Goal: Information Seeking & Learning: Check status

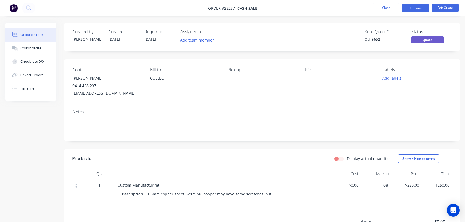
scroll to position [2, 0]
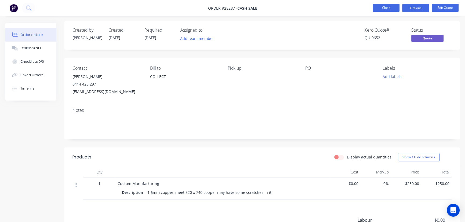
click at [388, 7] on button "Close" at bounding box center [386, 8] width 27 height 8
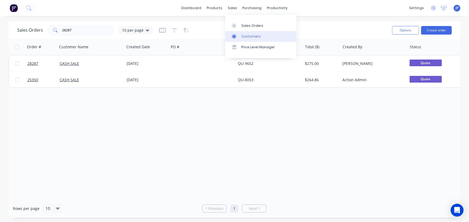
drag, startPoint x: 242, startPoint y: 35, endPoint x: 237, endPoint y: 35, distance: 4.3
click at [242, 35] on div "Customers" at bounding box center [250, 36] width 19 height 5
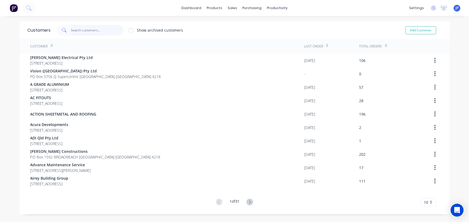
click at [94, 33] on input "text" at bounding box center [97, 30] width 52 height 11
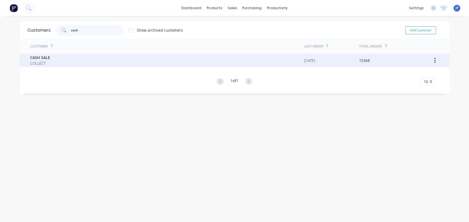
type input "cash"
click at [33, 56] on span "CASH SALE" at bounding box center [40, 58] width 20 height 6
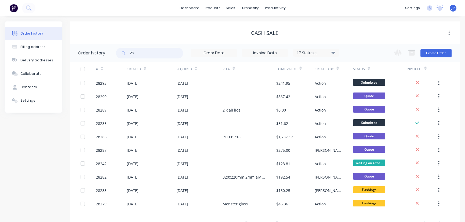
type input "2"
type input "28161"
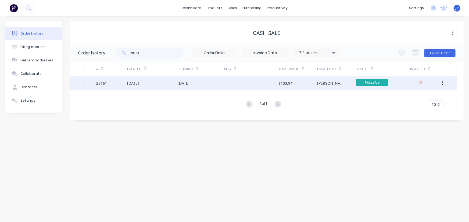
click at [139, 84] on div "[DATE]" at bounding box center [133, 84] width 12 height 6
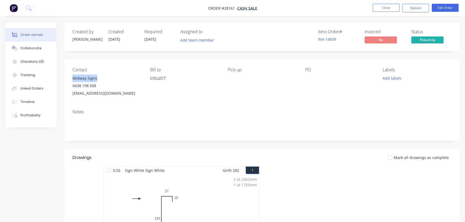
drag, startPoint x: 100, startPoint y: 78, endPoint x: 70, endPoint y: 80, distance: 29.9
click at [70, 80] on div "Contact Midway Signs 0438 198 508 midsigns@bigpond.net.au Bill to COLLECT Pick …" at bounding box center [261, 82] width 395 height 46
copy div "Midway Signs"
drag, startPoint x: 412, startPoint y: 8, endPoint x: 407, endPoint y: 14, distance: 8.2
click at [413, 8] on button "Options" at bounding box center [415, 8] width 27 height 9
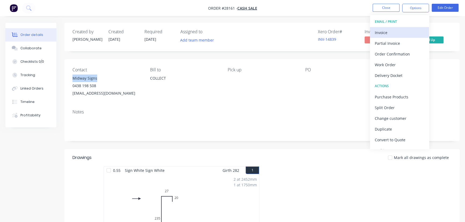
click at [389, 30] on div "Invoice" at bounding box center [399, 33] width 49 height 8
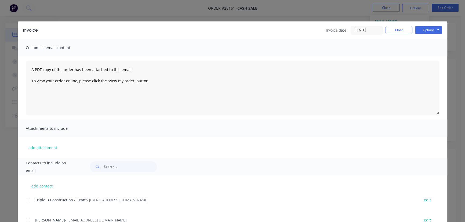
click at [376, 30] on input "02/09/25" at bounding box center [367, 30] width 32 height 8
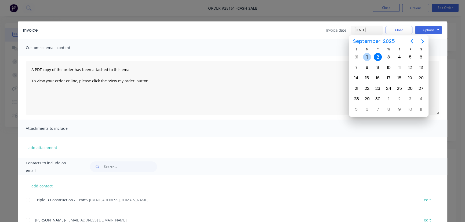
click at [365, 56] on div "1" at bounding box center [367, 57] width 8 height 8
type input "01/09/25"
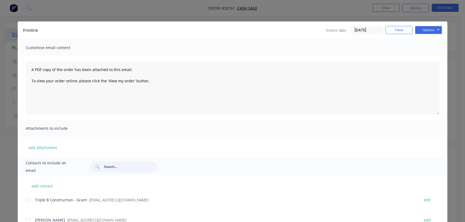
click at [113, 167] on input "text" at bounding box center [130, 167] width 53 height 11
paste input "Midway Signs"
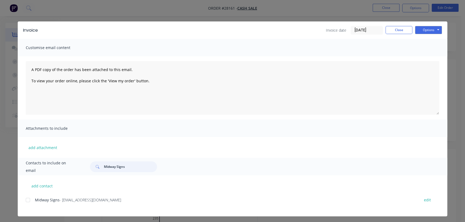
type input "Midway Signs"
drag, startPoint x: 108, startPoint y: 202, endPoint x: 32, endPoint y: 209, distance: 76.6
click at [32, 209] on div "Midway Signs - midsigns@bigpond.net.au edit" at bounding box center [237, 204] width 422 height 14
copy div "Midway Signs - midsigns@bigpond.net.au"
click at [426, 30] on button "Options" at bounding box center [428, 30] width 27 height 8
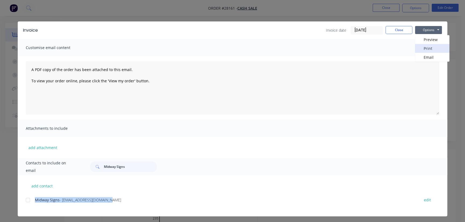
click at [427, 48] on button "Print" at bounding box center [432, 48] width 34 height 9
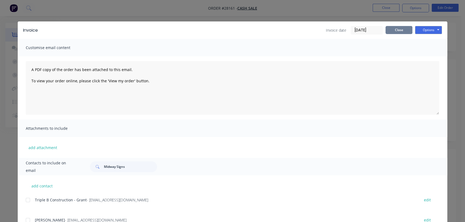
drag, startPoint x: 401, startPoint y: 33, endPoint x: 396, endPoint y: 37, distance: 6.3
click at [400, 33] on button "Close" at bounding box center [399, 30] width 27 height 8
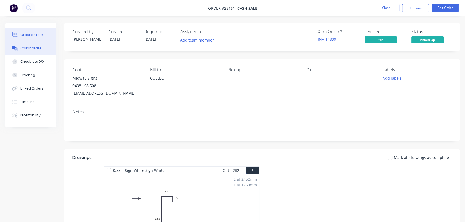
click at [31, 45] on button "Collaborate" at bounding box center [30, 48] width 51 height 13
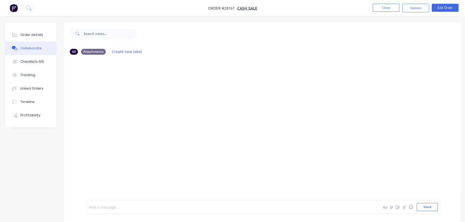
click at [91, 210] on div at bounding box center [220, 208] width 262 height 6
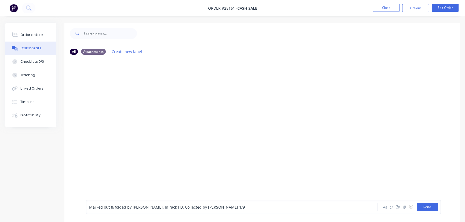
click at [425, 210] on button "Send" at bounding box center [427, 207] width 21 height 8
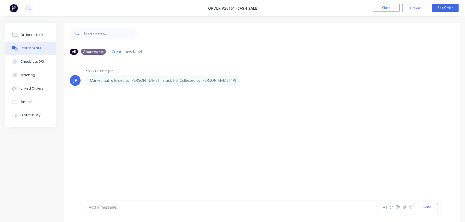
click at [387, 12] on nav "Order #28161 - CASH SALE Close Options Edit Order" at bounding box center [232, 8] width 465 height 16
click at [385, 9] on button "Close" at bounding box center [386, 8] width 27 height 8
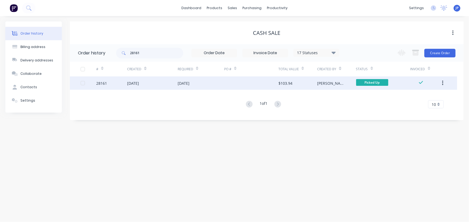
click at [441, 81] on button "button" at bounding box center [442, 83] width 13 height 10
click at [412, 96] on div "Archive" at bounding box center [423, 97] width 41 height 8
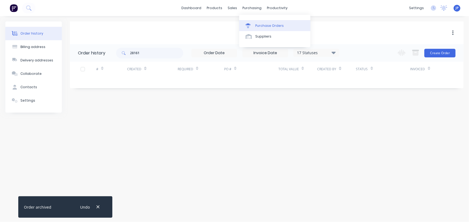
click at [258, 23] on div "Purchase Orders" at bounding box center [269, 25] width 28 height 5
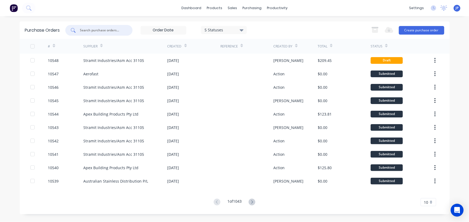
click at [107, 31] on input "text" at bounding box center [102, 30] width 45 height 5
type input "10502"
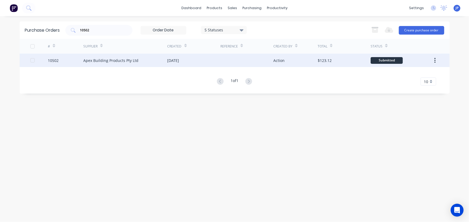
click at [97, 61] on div "Apex Building Products Pty Ltd" at bounding box center [110, 61] width 55 height 6
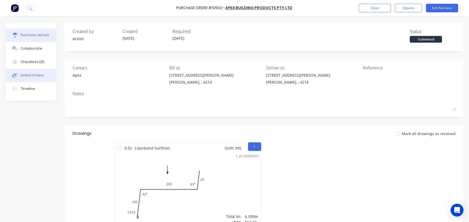
click at [45, 71] on button "Linked Orders" at bounding box center [31, 75] width 51 height 13
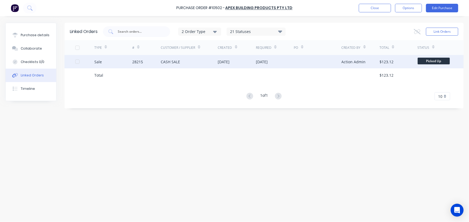
click at [145, 62] on div "28215" at bounding box center [146, 61] width 28 height 13
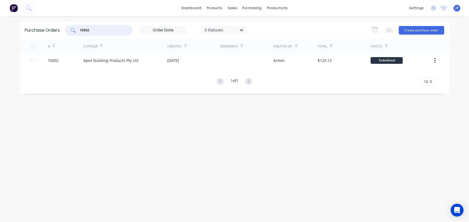
drag, startPoint x: 94, startPoint y: 27, endPoint x: 77, endPoint y: 31, distance: 17.3
click at [77, 31] on div "10502" at bounding box center [98, 30] width 67 height 11
type input "10474"
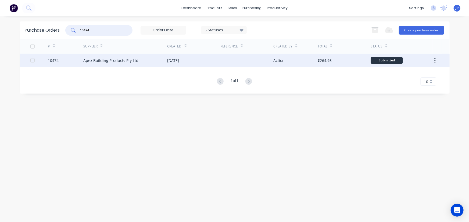
click at [123, 61] on div "Apex Building Products Pty Ltd" at bounding box center [110, 61] width 55 height 6
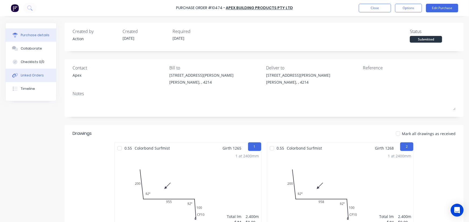
click at [44, 76] on button "Linked Orders" at bounding box center [31, 75] width 51 height 13
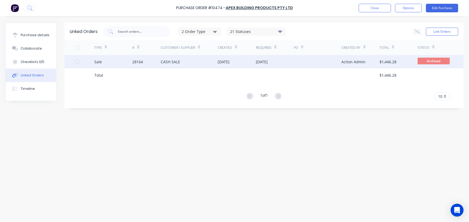
click at [121, 62] on div "Sale" at bounding box center [113, 61] width 38 height 13
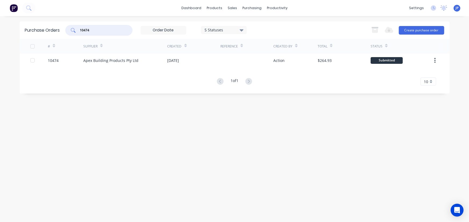
drag, startPoint x: 91, startPoint y: 32, endPoint x: 73, endPoint y: 33, distance: 18.3
click at [73, 33] on div "10474" at bounding box center [98, 30] width 67 height 11
type input "10477"
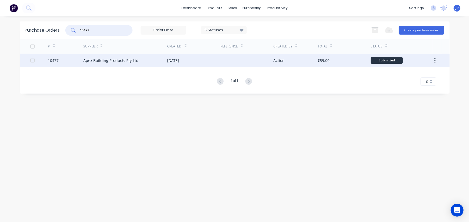
click at [91, 56] on div "Apex Building Products Pty Ltd" at bounding box center [125, 60] width 84 height 13
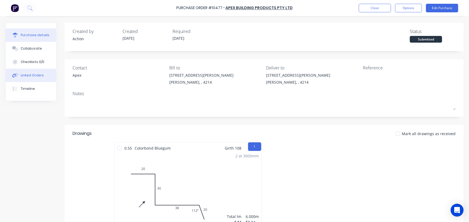
click at [41, 75] on div "Linked Orders" at bounding box center [32, 75] width 23 height 5
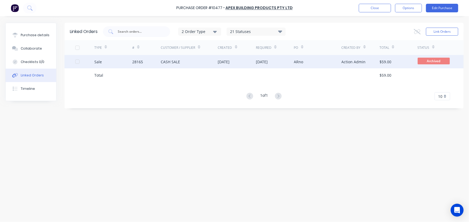
click at [151, 62] on div "28165" at bounding box center [146, 61] width 28 height 13
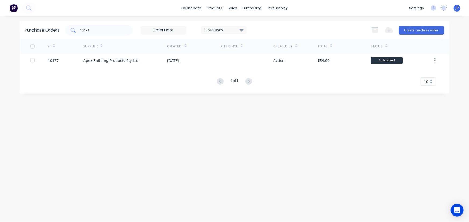
drag, startPoint x: 93, startPoint y: 33, endPoint x: 75, endPoint y: 33, distance: 18.5
click at [75, 33] on div "10477" at bounding box center [98, 30] width 67 height 11
drag, startPoint x: 97, startPoint y: 33, endPoint x: 74, endPoint y: 33, distance: 23.1
click at [74, 33] on div "10477" at bounding box center [98, 30] width 67 height 11
drag, startPoint x: 86, startPoint y: 28, endPoint x: 75, endPoint y: 29, distance: 11.3
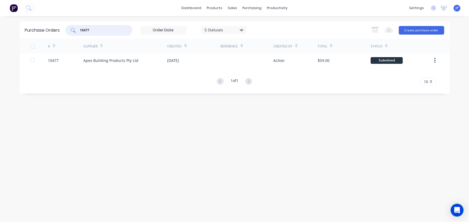
click at [75, 29] on div "10477" at bounding box center [98, 30] width 67 height 11
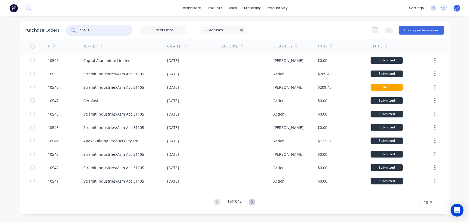
type input "10461"
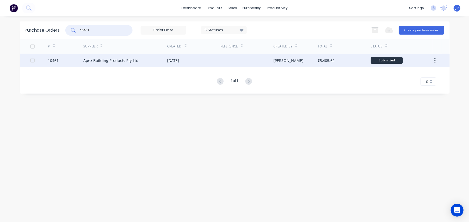
click at [93, 60] on div "Apex Building Products Pty Ltd" at bounding box center [110, 61] width 55 height 6
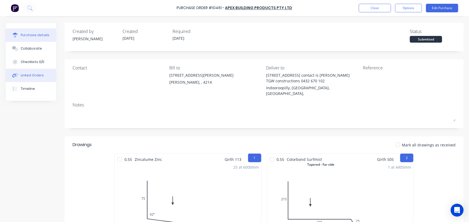
click at [39, 74] on div "Linked Orders" at bounding box center [32, 75] width 23 height 5
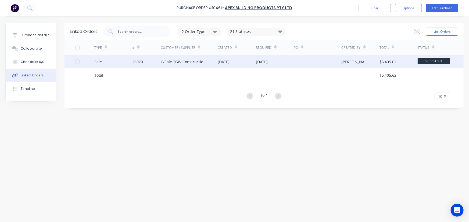
click at [179, 61] on div "C/Sale TGW Constructions" at bounding box center [184, 62] width 46 height 6
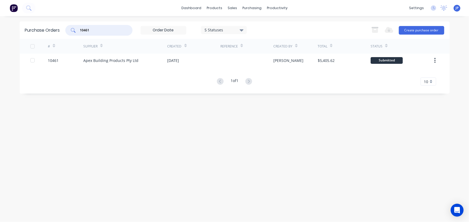
drag, startPoint x: 92, startPoint y: 30, endPoint x: 76, endPoint y: 32, distance: 15.4
click at [76, 32] on div "10461" at bounding box center [98, 30] width 67 height 11
type input "10461"
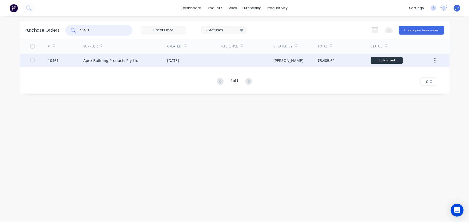
click at [112, 61] on div "Apex Building Products Pty Ltd" at bounding box center [110, 61] width 55 height 6
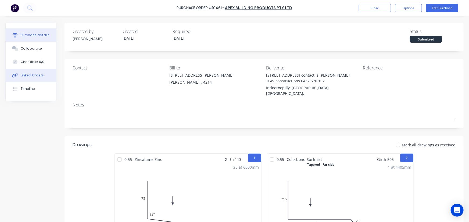
click at [36, 73] on div "Linked Orders" at bounding box center [32, 75] width 23 height 5
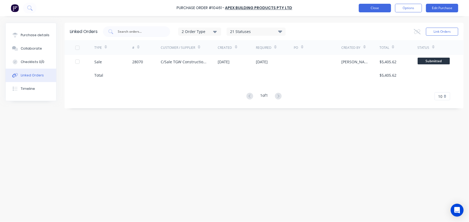
click at [377, 9] on button "Close" at bounding box center [375, 8] width 32 height 9
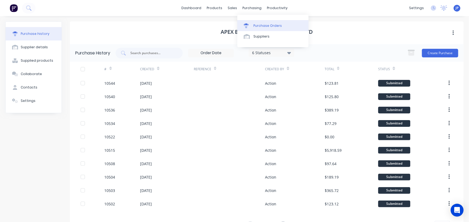
click at [257, 25] on div "Purchase Orders" at bounding box center [267, 25] width 28 height 5
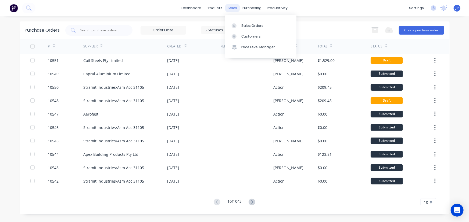
click at [231, 8] on div "sales" at bounding box center [232, 8] width 15 height 8
click at [244, 26] on div "Sales Orders" at bounding box center [252, 25] width 22 height 5
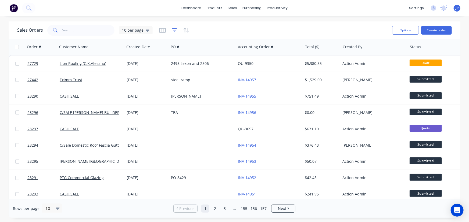
click at [172, 31] on icon "button" at bounding box center [174, 30] width 5 height 5
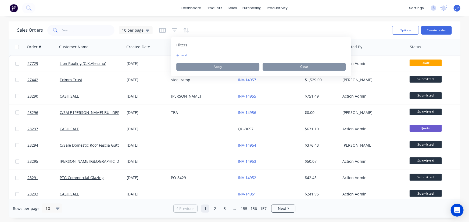
click at [182, 55] on button "add" at bounding box center [182, 55] width 13 height 4
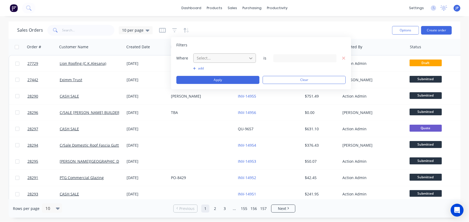
click at [251, 59] on icon at bounding box center [250, 58] width 5 height 5
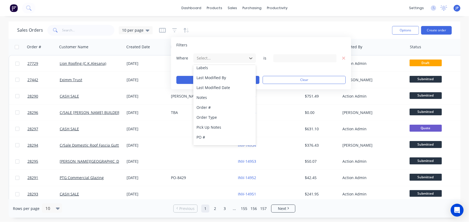
scroll to position [130, 0]
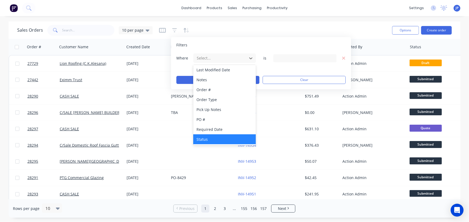
click at [217, 137] on div "Status" at bounding box center [224, 140] width 63 height 10
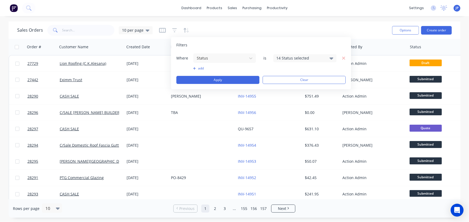
click at [332, 59] on icon at bounding box center [332, 58] width 4 height 2
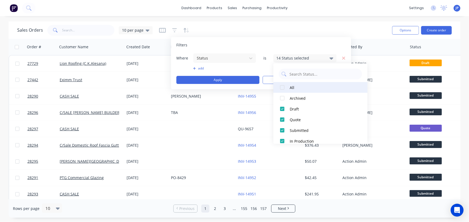
click at [284, 87] on div at bounding box center [282, 87] width 11 height 11
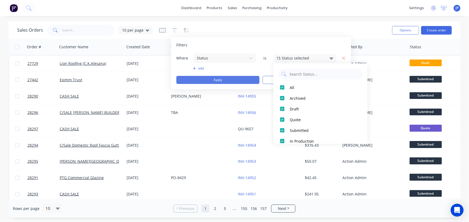
click at [232, 82] on button "Apply" at bounding box center [217, 80] width 83 height 8
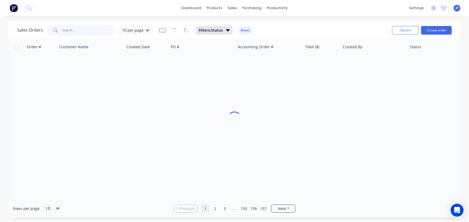
click at [80, 26] on input "text" at bounding box center [88, 30] width 52 height 11
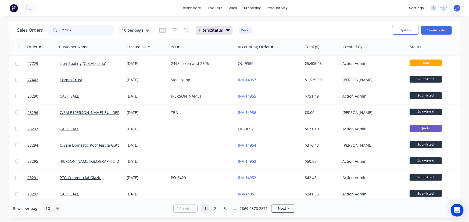
type input "27302"
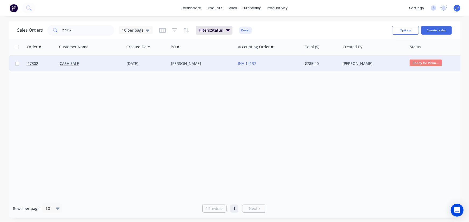
click at [170, 63] on div "Lee" at bounding box center [202, 64] width 67 height 16
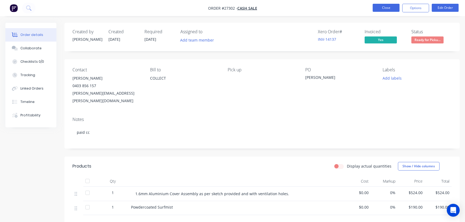
click at [377, 7] on button "Close" at bounding box center [386, 8] width 27 height 8
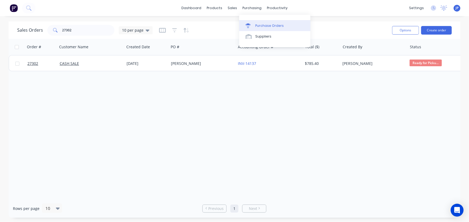
click at [258, 23] on link "Purchase Orders" at bounding box center [274, 25] width 71 height 11
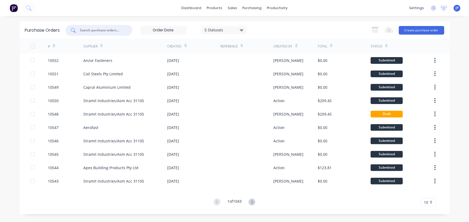
click at [117, 32] on input "text" at bounding box center [102, 30] width 45 height 5
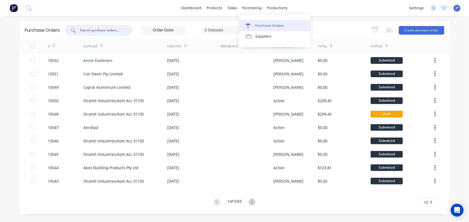
click at [256, 24] on div "Purchase Orders" at bounding box center [269, 25] width 28 height 5
type input "10478"
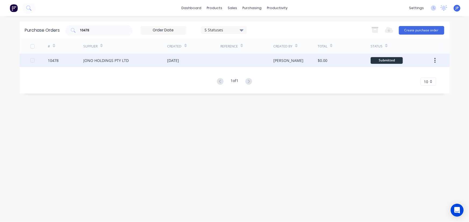
click at [114, 60] on div "JONO HOLDINGS PTY LTD" at bounding box center [105, 61] width 45 height 6
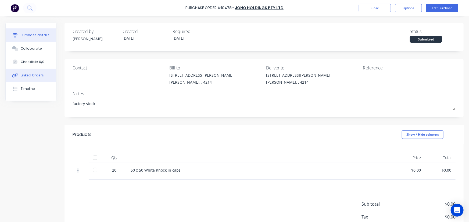
click at [35, 72] on button "Linked Orders" at bounding box center [31, 75] width 51 height 13
